Goal: Communication & Community: Participate in discussion

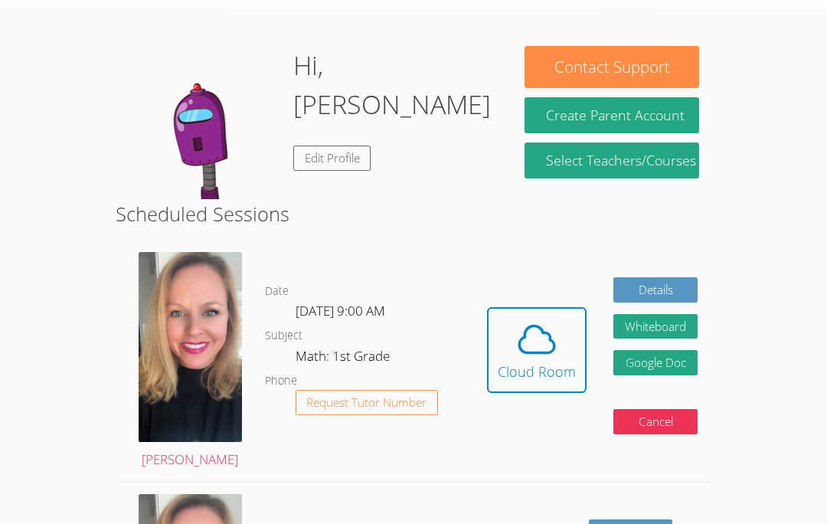
scroll to position [48, 0]
click at [575, 365] on button "Cloud Room" at bounding box center [537, 350] width 100 height 86
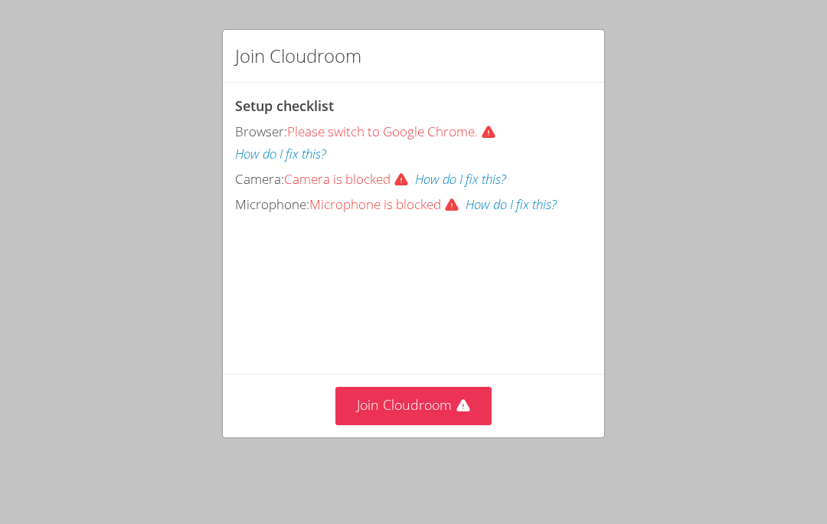
click at [446, 406] on button "Join Cloudroom" at bounding box center [413, 406] width 157 height 38
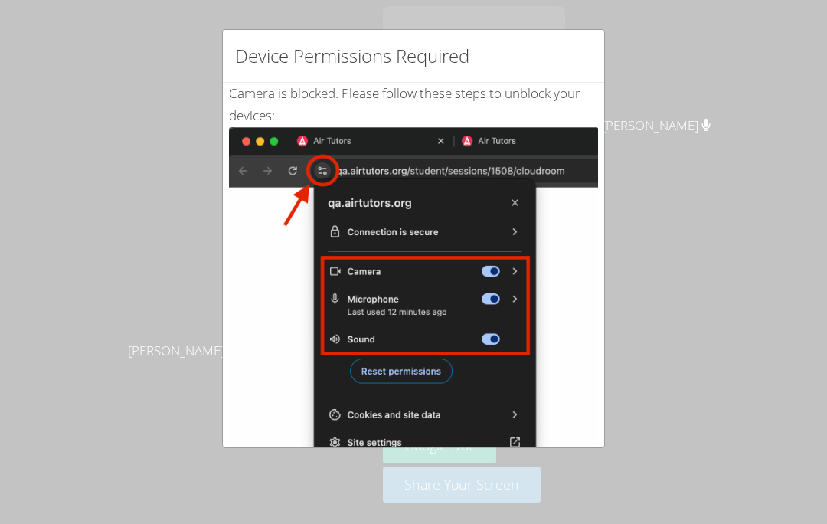
click at [714, 337] on div "Device Permissions Required Camera is blocked . Please follow these steps to un…" at bounding box center [413, 262] width 827 height 524
click at [679, 290] on div "Device Permissions Required Camera is blocked . Please follow these steps to un…" at bounding box center [413, 262] width 827 height 524
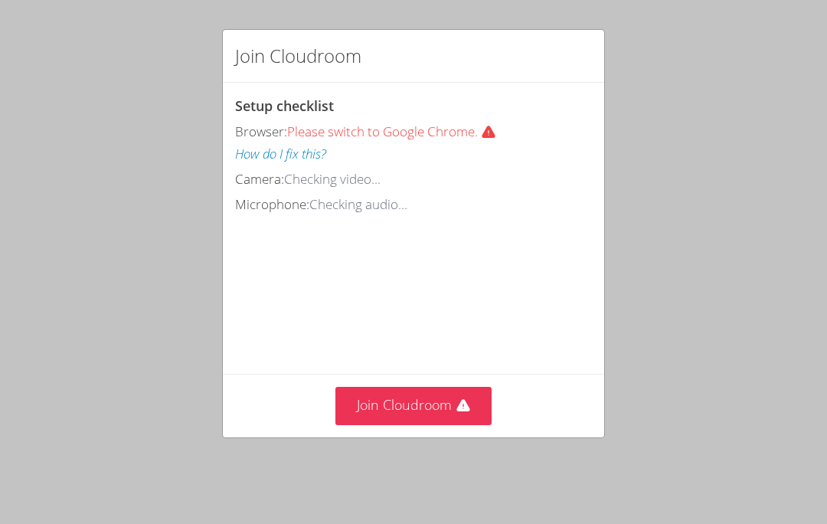
click at [444, 398] on button "Join Cloudroom" at bounding box center [413, 406] width 157 height 38
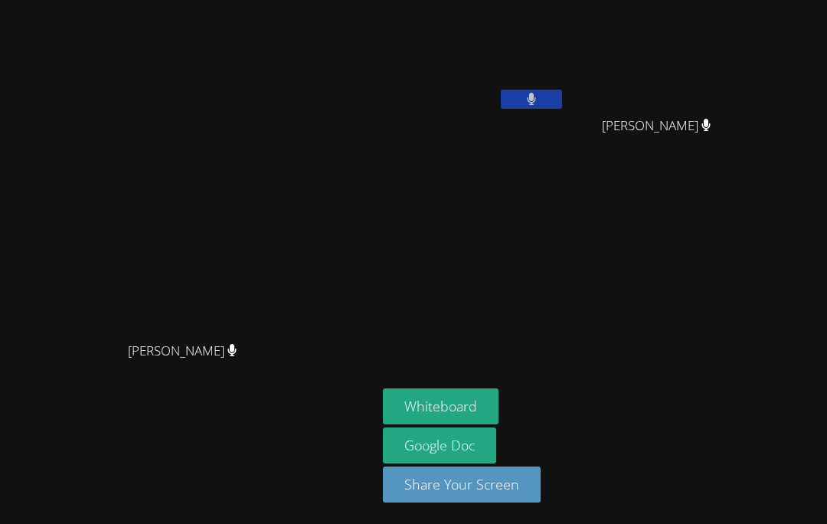
click at [479, 71] on video at bounding box center [474, 57] width 182 height 103
click at [565, 60] on video at bounding box center [474, 57] width 182 height 103
click at [562, 90] on button at bounding box center [531, 99] width 61 height 19
click at [565, 78] on video at bounding box center [474, 57] width 182 height 103
click at [562, 90] on button at bounding box center [531, 99] width 61 height 19
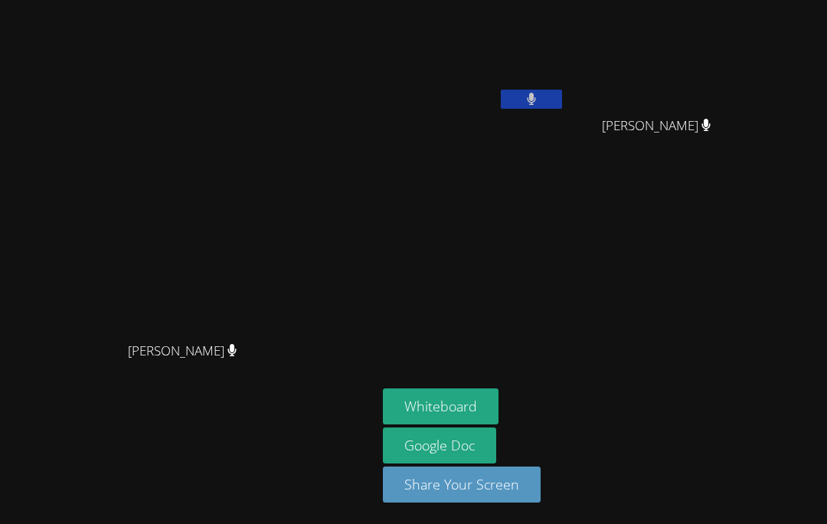
click at [562, 100] on button at bounding box center [531, 99] width 61 height 19
click at [562, 93] on button at bounding box center [531, 99] width 61 height 19
click at [746, 412] on aside "[PERSON_NAME] [PERSON_NAME] [PERSON_NAME] Whiteboard Google Doc Share Your Scre…" at bounding box center [568, 262] width 383 height 524
click at [676, 246] on aside "[PERSON_NAME] [PERSON_NAME] [PERSON_NAME] Whiteboard Google Doc Share Your Scre…" at bounding box center [568, 262] width 383 height 524
click at [562, 94] on button at bounding box center [531, 99] width 61 height 19
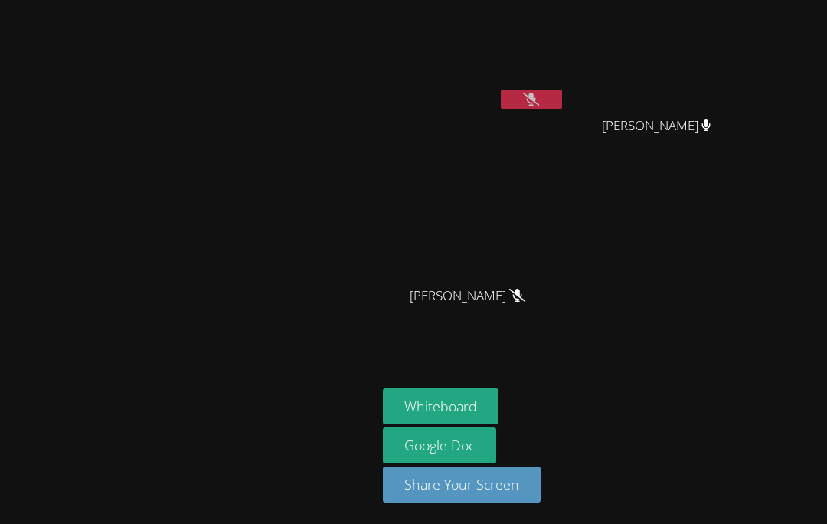
click at [565, 77] on video at bounding box center [474, 57] width 182 height 103
click at [562, 100] on button at bounding box center [531, 99] width 61 height 19
click at [541, 107] on button at bounding box center [531, 99] width 61 height 19
click at [550, 96] on button at bounding box center [531, 99] width 61 height 19
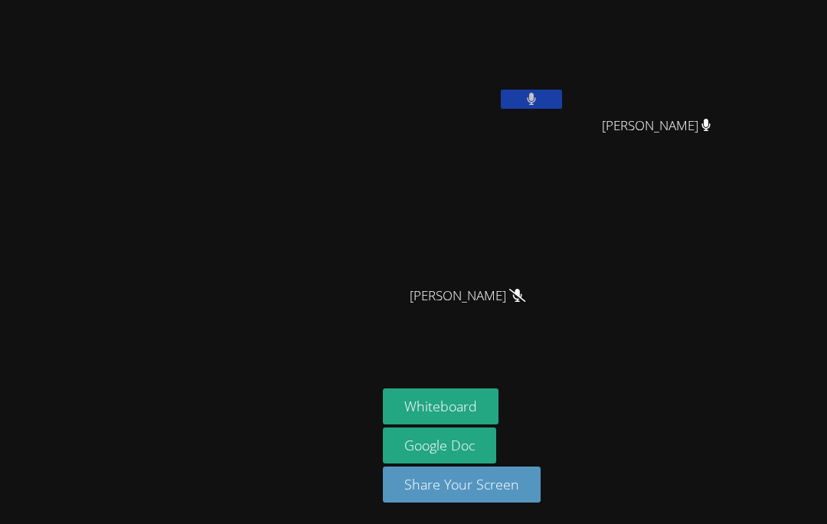
click at [548, 96] on button at bounding box center [531, 99] width 61 height 19
click at [562, 90] on button at bounding box center [531, 99] width 61 height 19
click at [562, 92] on button at bounding box center [531, 99] width 61 height 19
click at [539, 93] on icon at bounding box center [531, 99] width 16 height 13
click at [237, 500] on div "[PERSON_NAME]" at bounding box center [188, 262] width 365 height 512
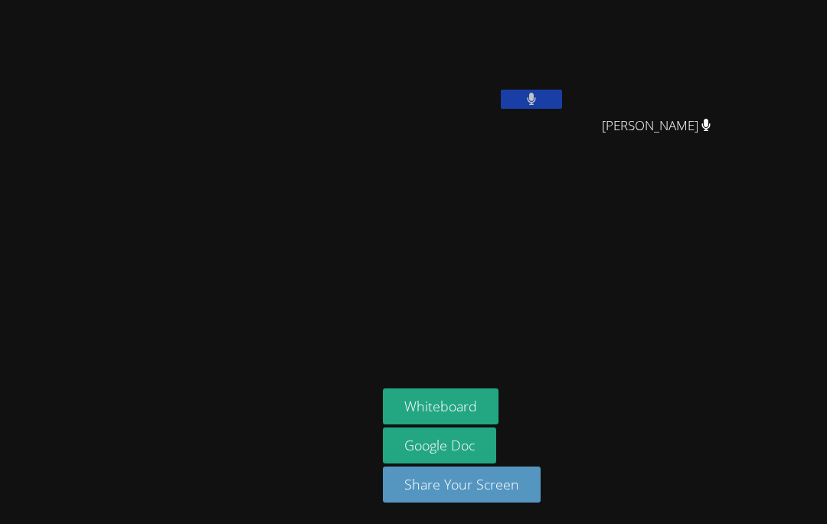
click at [760, 343] on aside "[PERSON_NAME] [PERSON_NAME] [PERSON_NAME] Whiteboard Google Doc Share Your Scre…" at bounding box center [568, 262] width 383 height 524
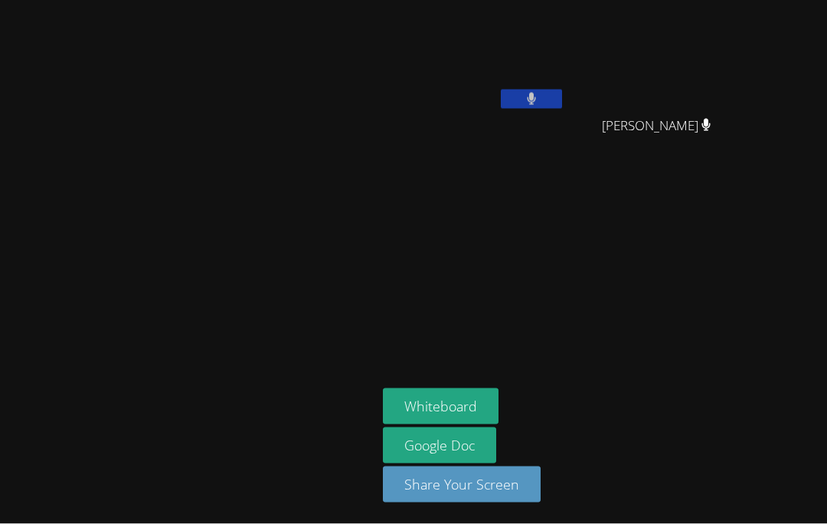
scroll to position [67, 0]
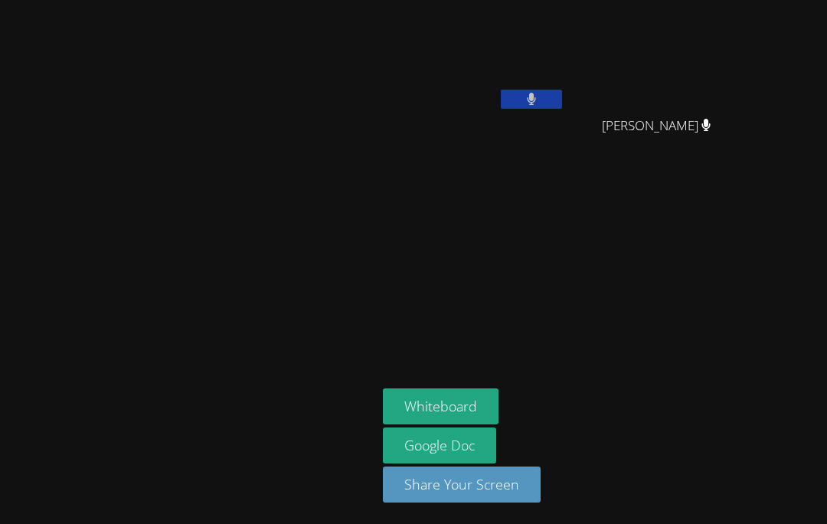
click at [453, 479] on button "Share Your Screen" at bounding box center [462, 484] width 158 height 36
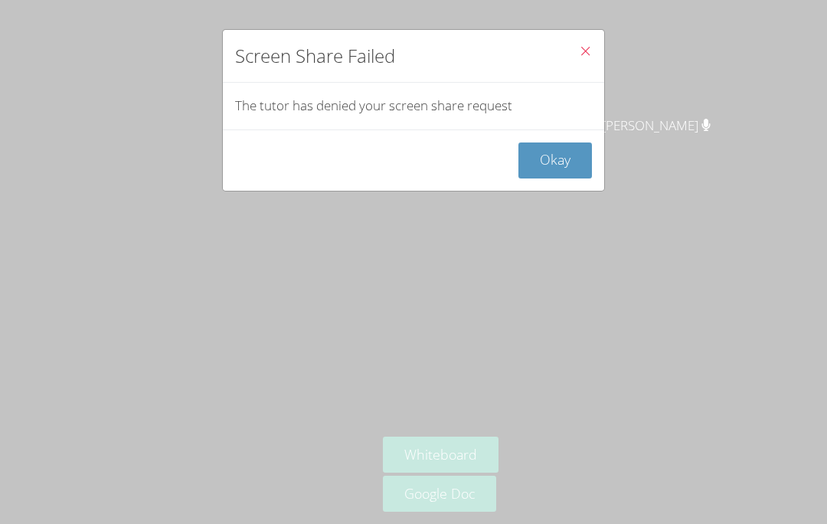
scroll to position [0, 0]
click at [587, 54] on icon "Close" at bounding box center [585, 50] width 13 height 13
click at [579, 43] on button "Close" at bounding box center [586, 53] width 38 height 47
click at [583, 47] on icon "Close" at bounding box center [585, 50] width 13 height 13
click at [576, 54] on button "Close" at bounding box center [586, 53] width 38 height 47
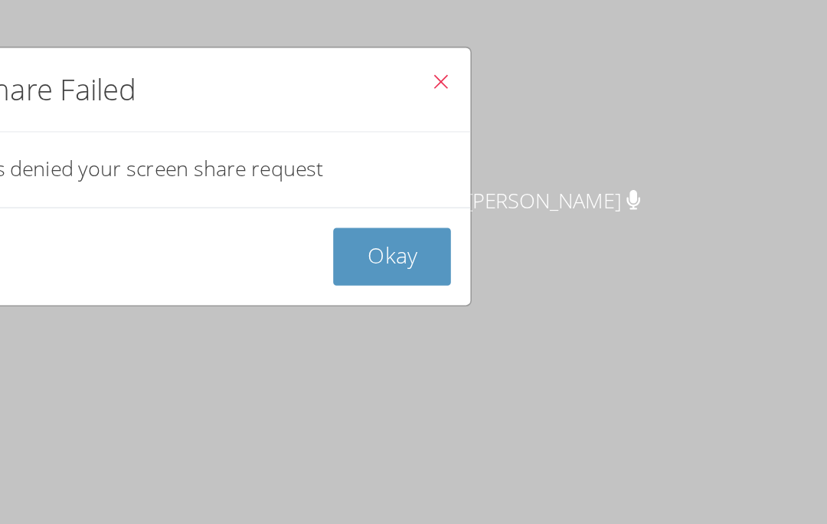
click at [567, 55] on button "Close" at bounding box center [586, 53] width 38 height 47
click at [518, 172] on button "Okay" at bounding box center [555, 160] width 74 height 36
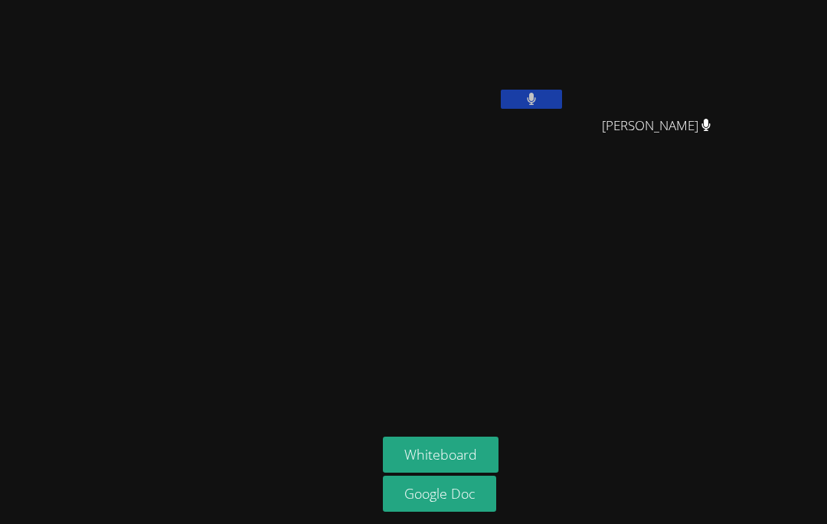
click at [742, 58] on video at bounding box center [662, 57] width 182 height 103
click at [738, 47] on video at bounding box center [662, 57] width 182 height 103
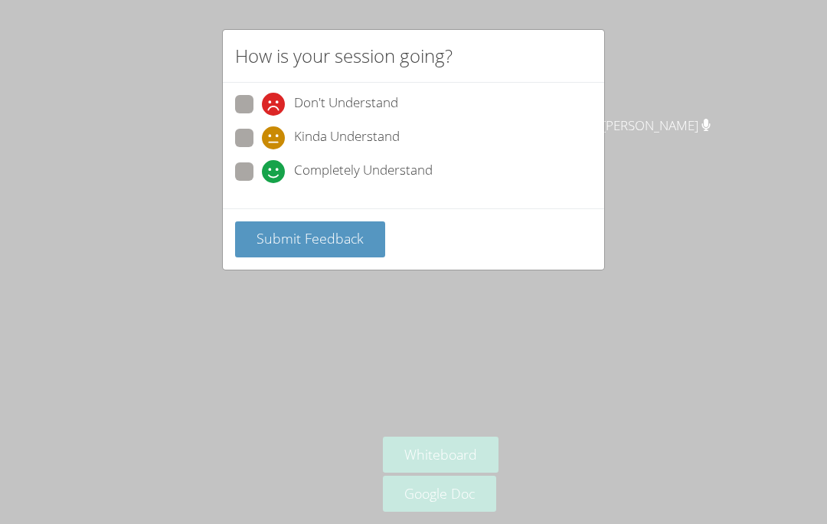
click at [262, 183] on span at bounding box center [262, 183] width 0 height 0
click at [262, 175] on input "Completely Understand" at bounding box center [268, 168] width 13 height 13
radio input "true"
click at [328, 241] on span "Submit Feedback" at bounding box center [310, 238] width 107 height 18
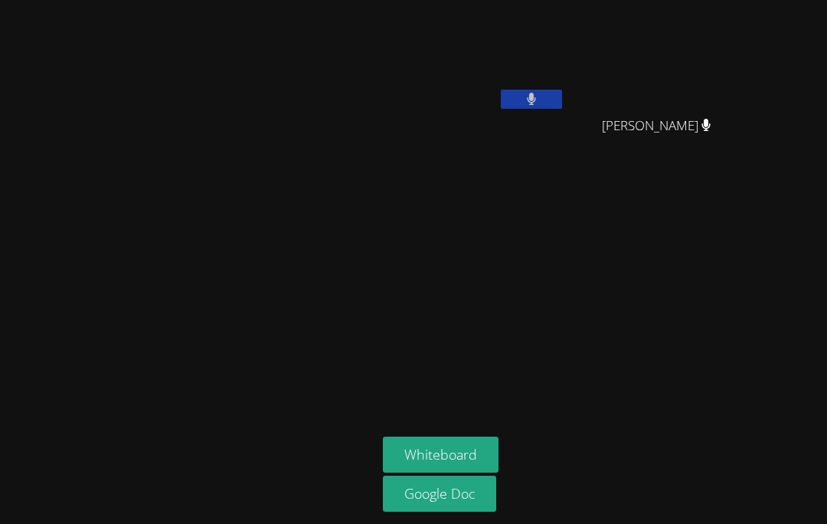
click at [74, 251] on video at bounding box center [189, 231] width 230 height 205
click at [200, 242] on video at bounding box center [189, 231] width 230 height 205
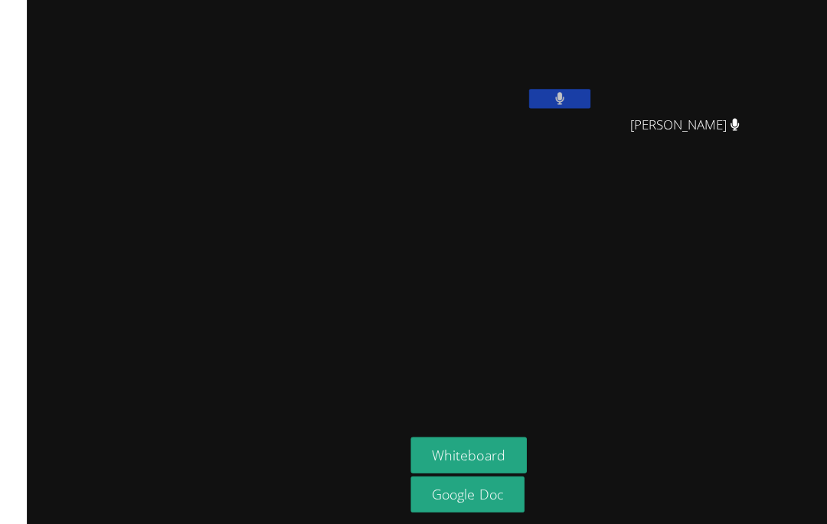
scroll to position [2, 0]
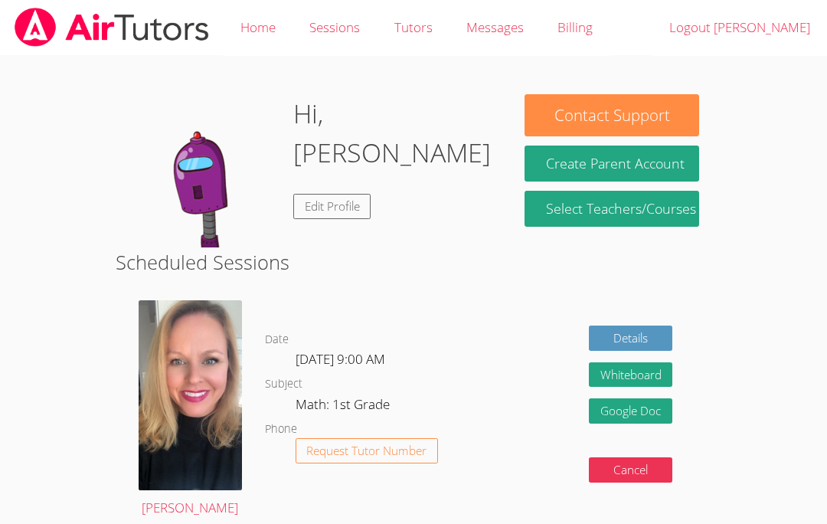
click at [400, 266] on h2 "Scheduled Sessions" at bounding box center [414, 261] width 596 height 29
